Goal: Check status: Check status

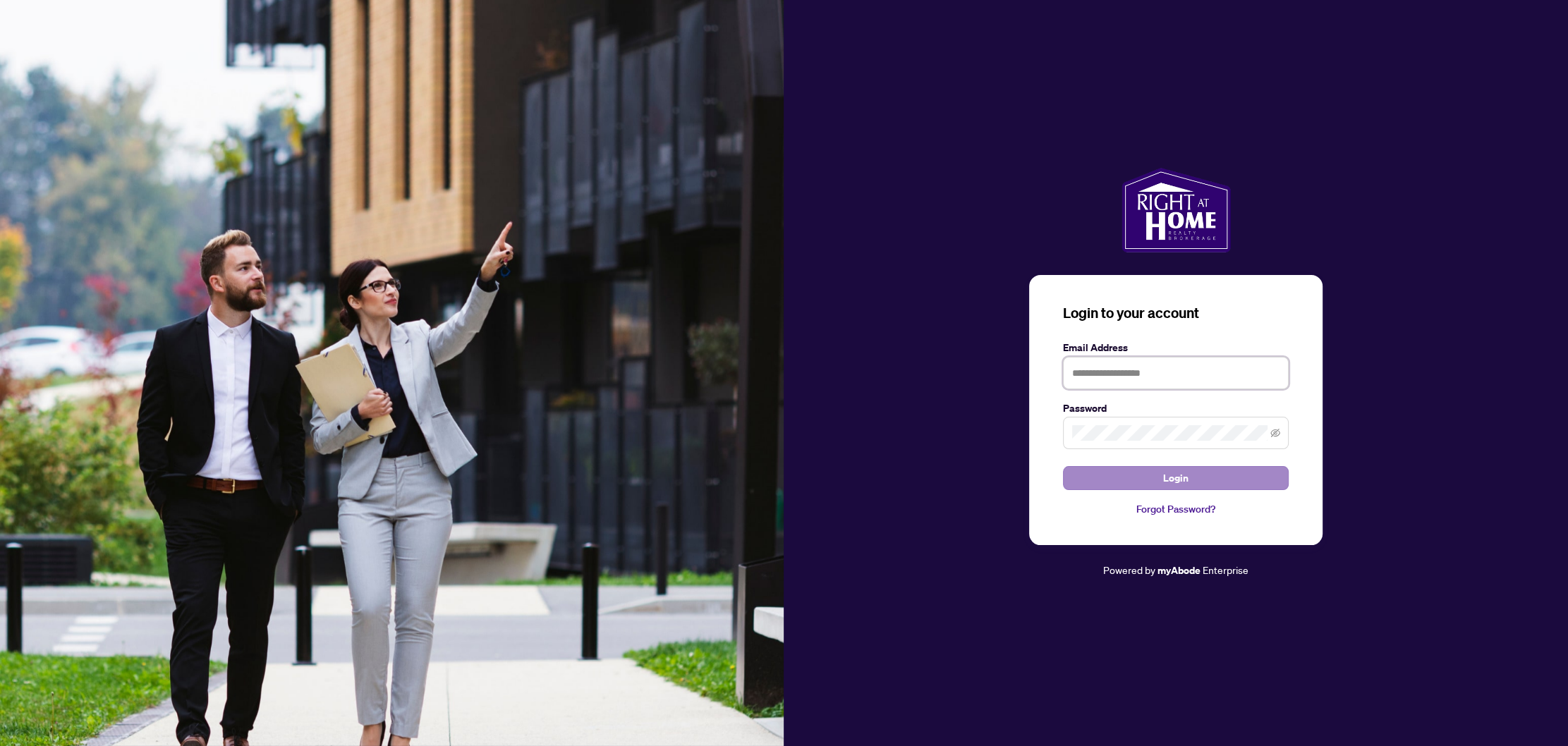
type input "**********"
click at [1209, 471] on button "Login" at bounding box center [1176, 478] width 225 height 24
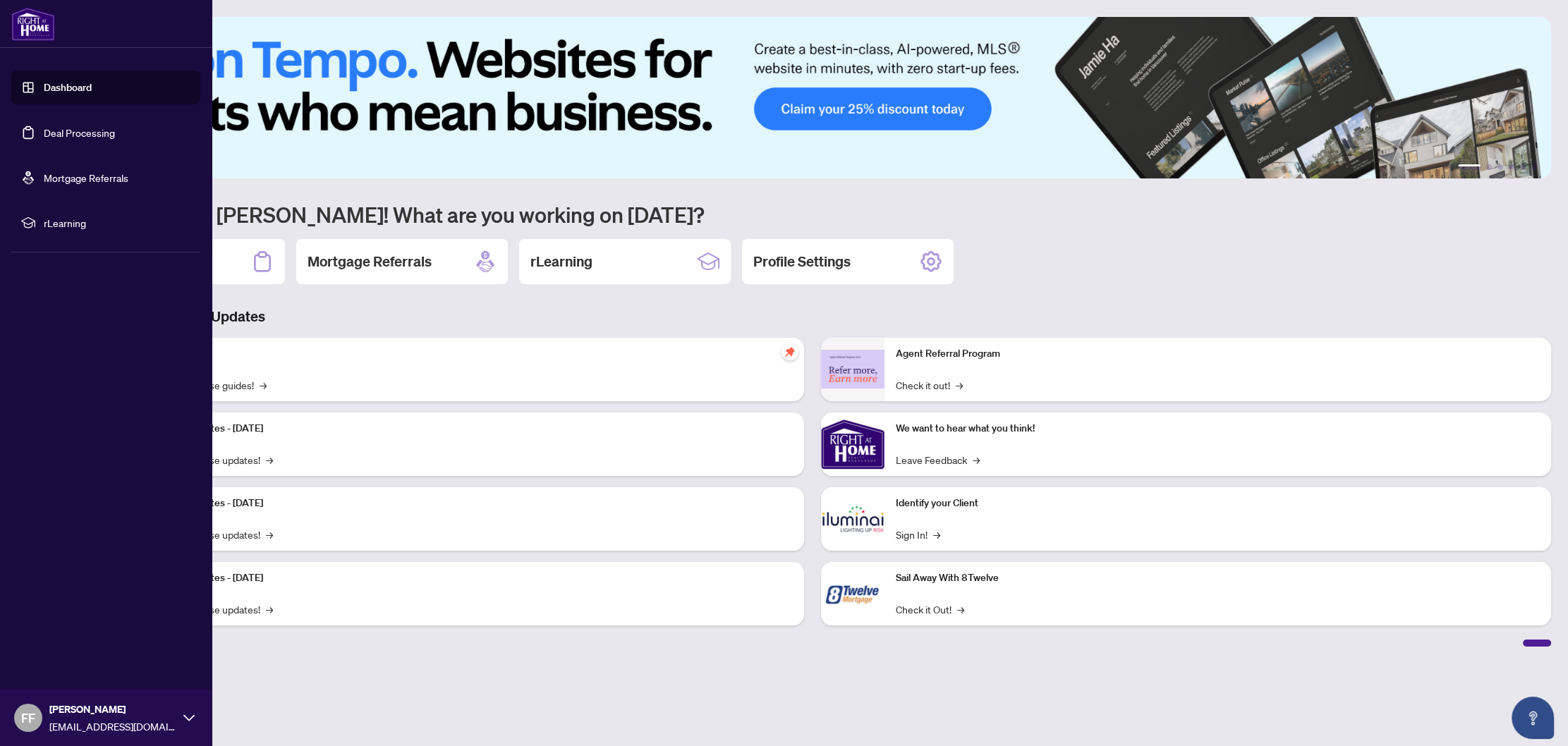
click at [87, 128] on link "Deal Processing" at bounding box center [79, 132] width 72 height 12
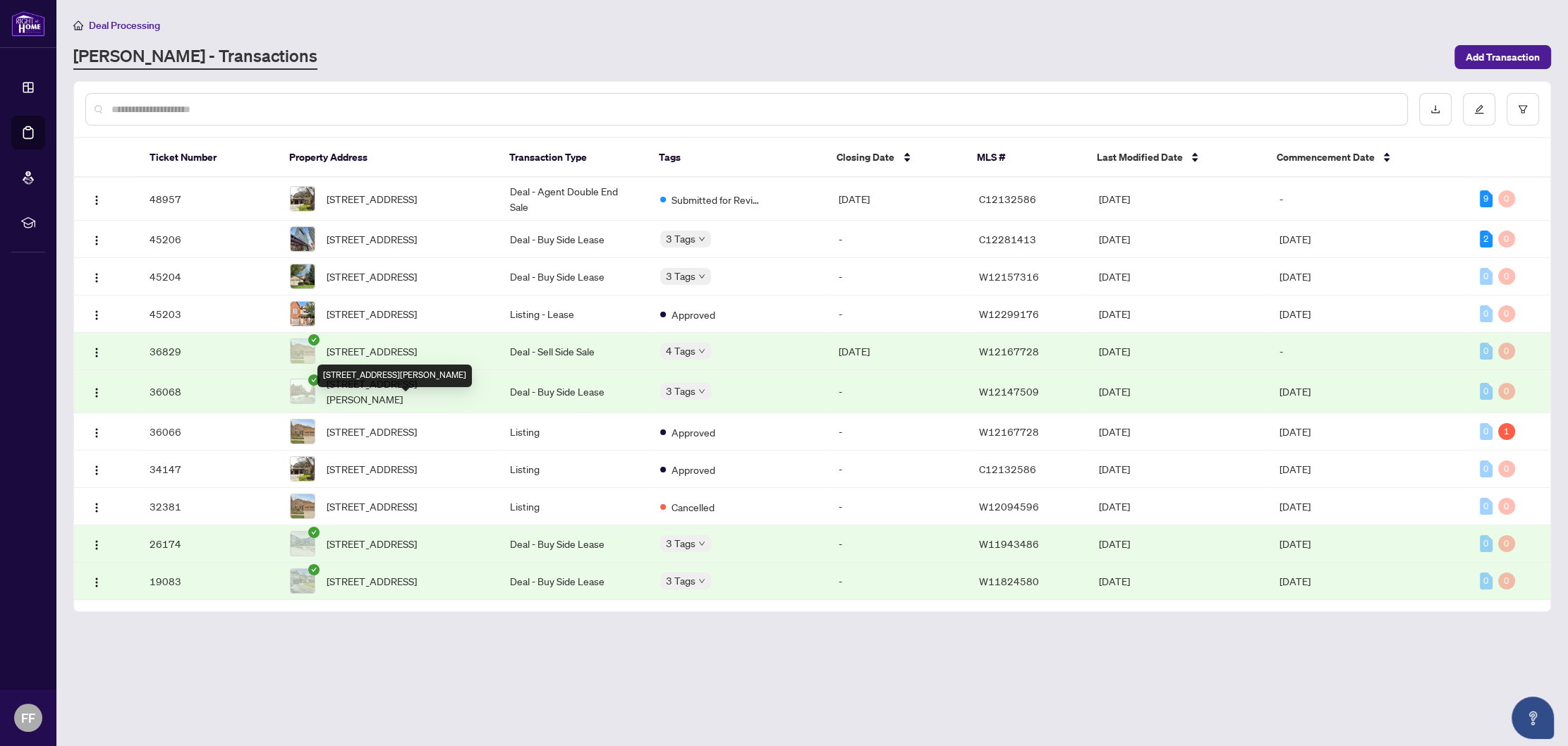
click at [453, 407] on span "[STREET_ADDRESS][PERSON_NAME]" at bounding box center [407, 392] width 160 height 31
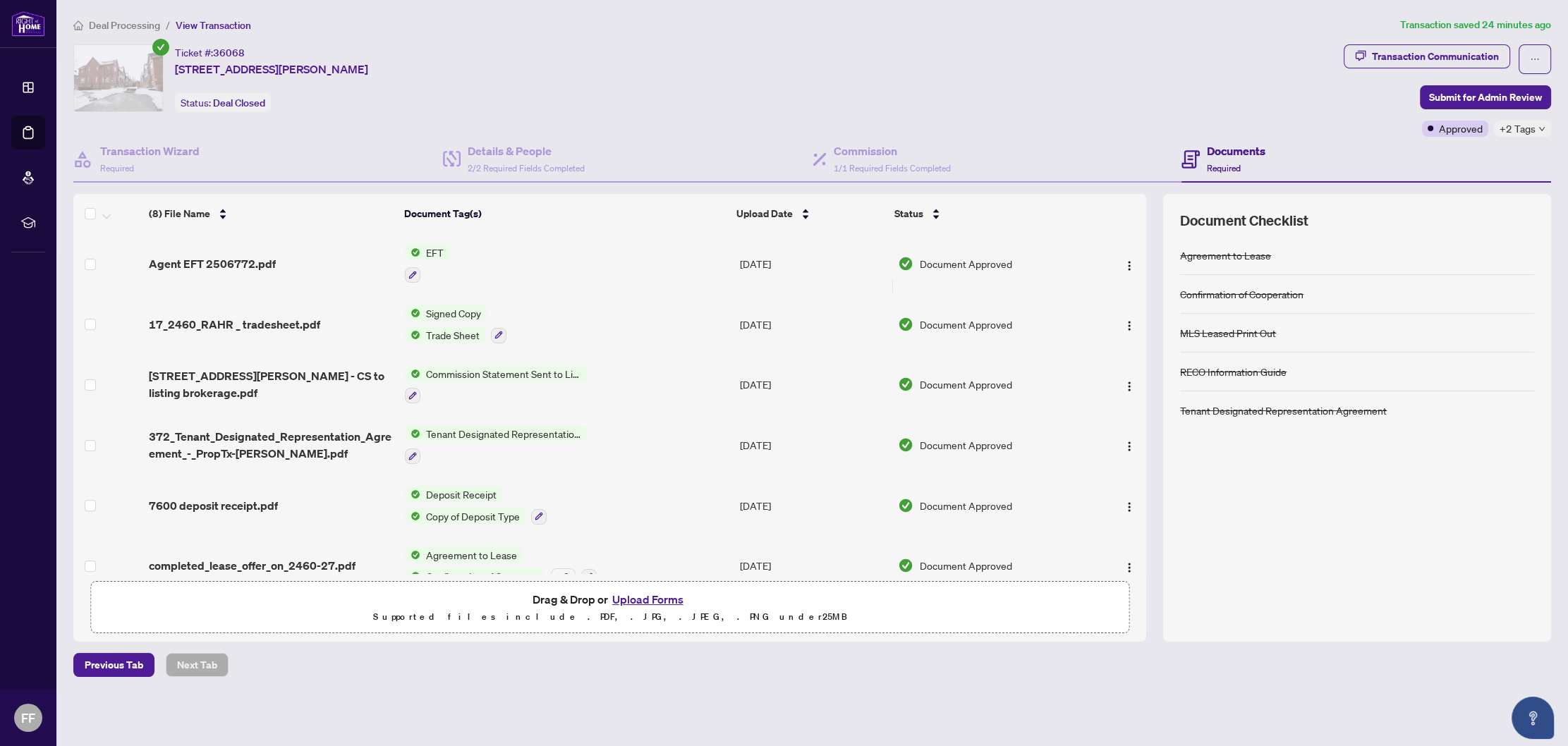
click at [434, 248] on span "EFT" at bounding box center [434, 252] width 29 height 15
click at [401, 320] on span "EFT" at bounding box center [427, 320] width 155 height 15
